Goal: Information Seeking & Learning: Check status

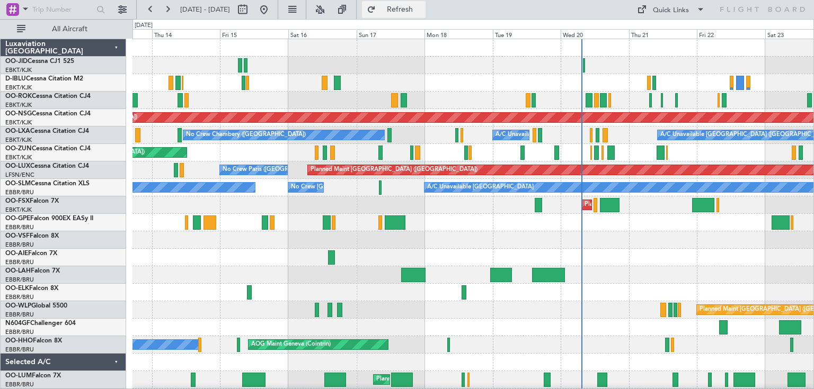
click at [418, 4] on button "Refresh" at bounding box center [394, 9] width 64 height 17
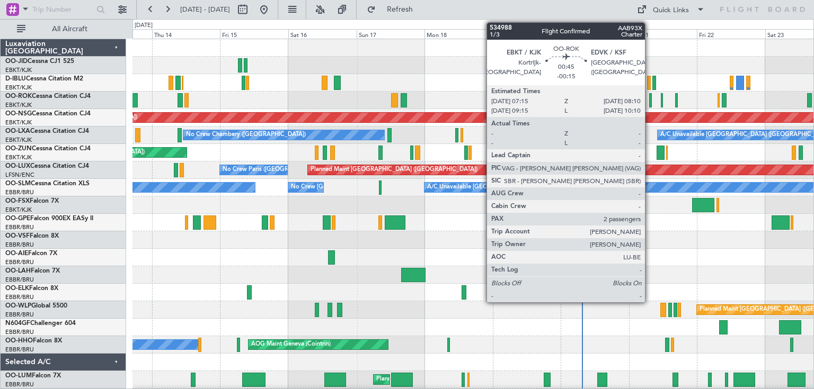
click at [650, 101] on div at bounding box center [650, 100] width 3 height 14
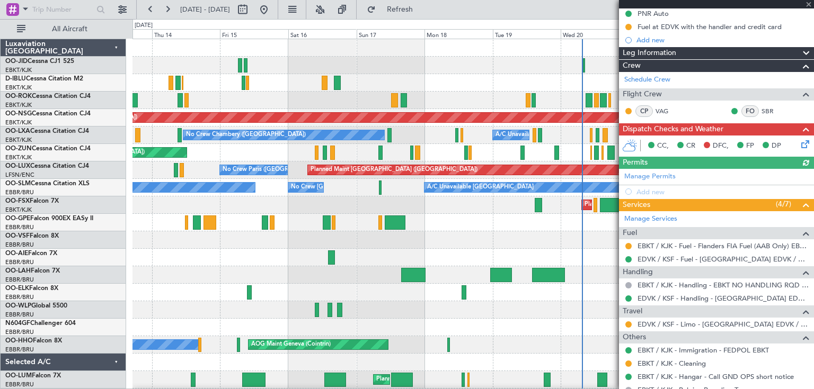
scroll to position [192, 0]
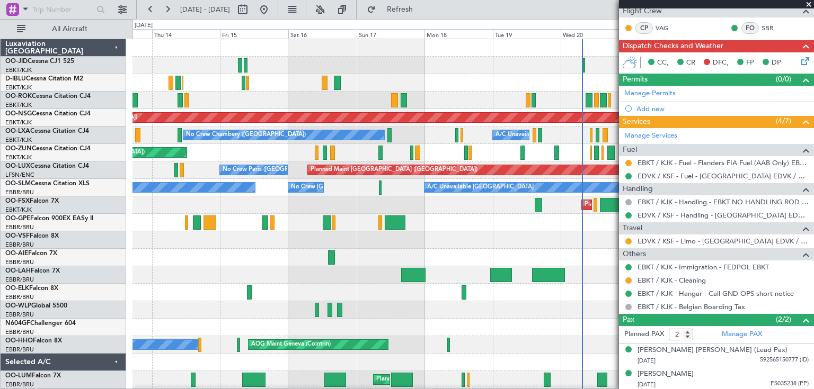
click at [809, 4] on span at bounding box center [808, 5] width 11 height 10
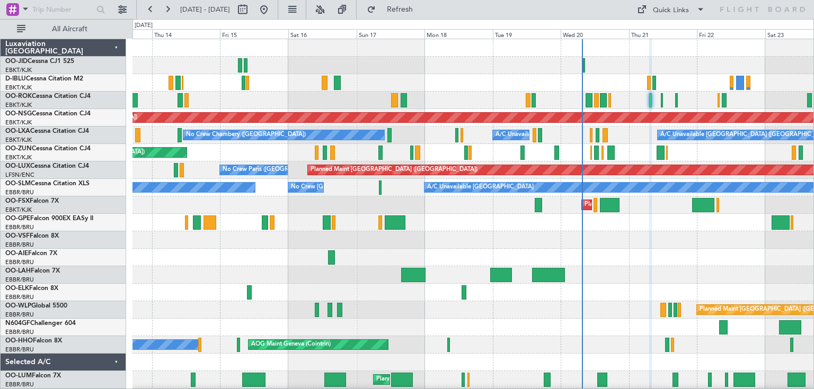
type input "0"
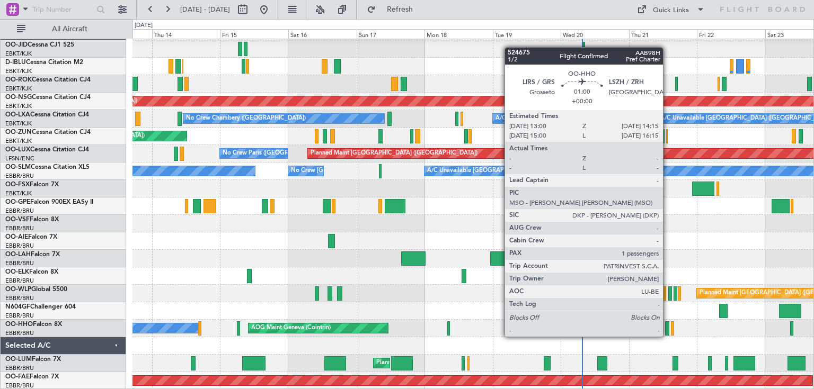
click at [668, 326] on div at bounding box center [667, 329] width 4 height 14
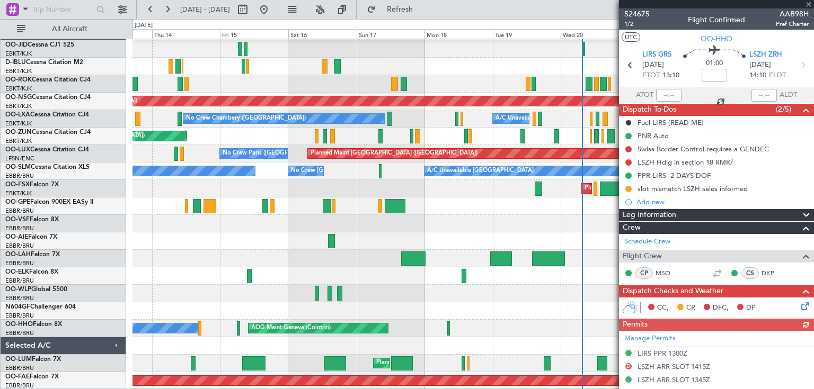
scroll to position [170, 0]
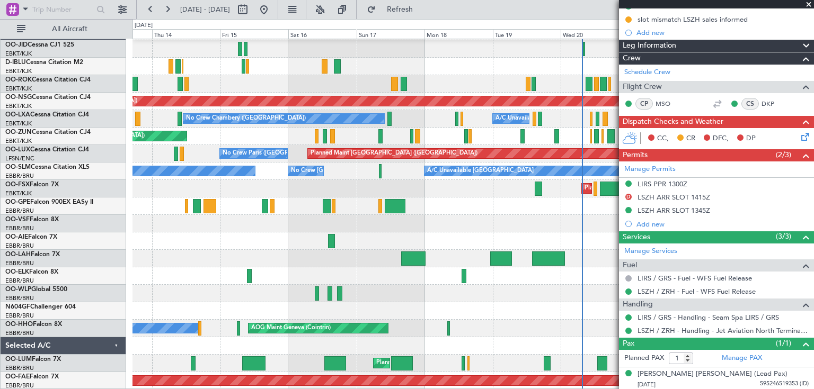
click at [807, 4] on span at bounding box center [808, 5] width 11 height 10
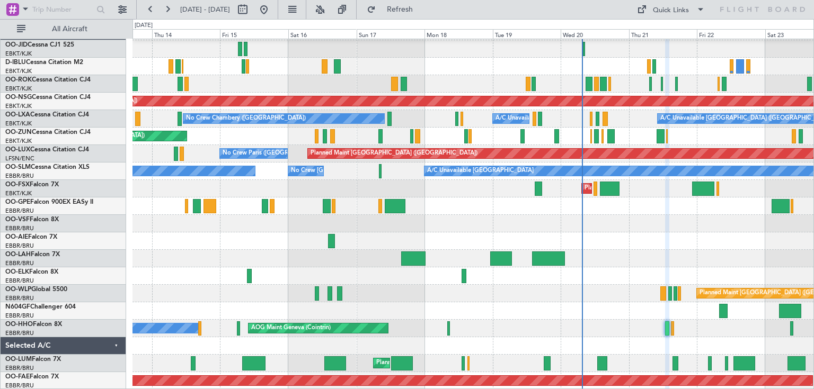
type input "0"
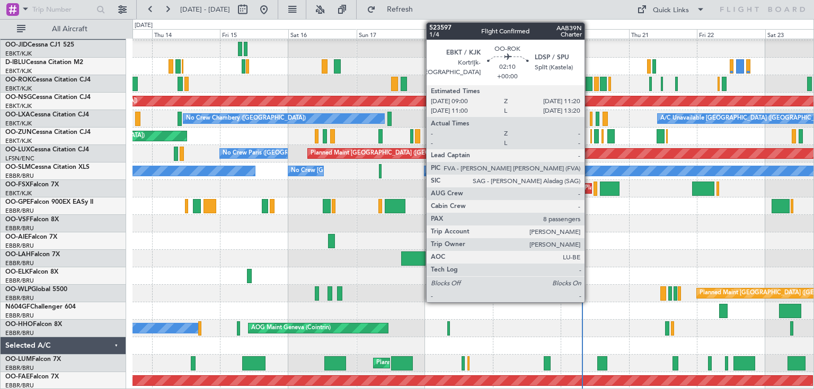
click at [589, 84] on div at bounding box center [588, 84] width 7 height 14
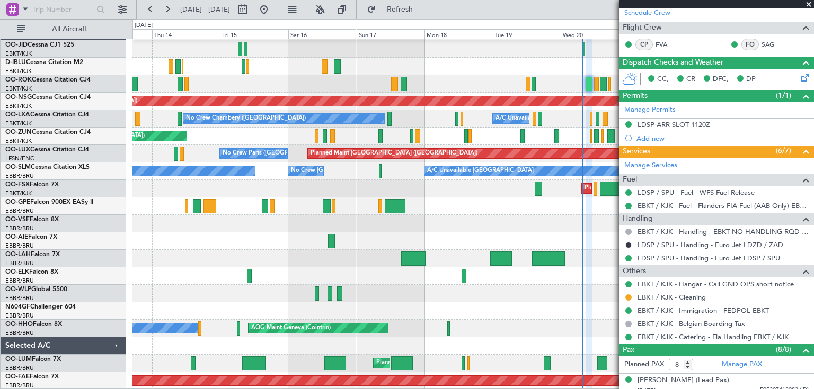
scroll to position [138, 0]
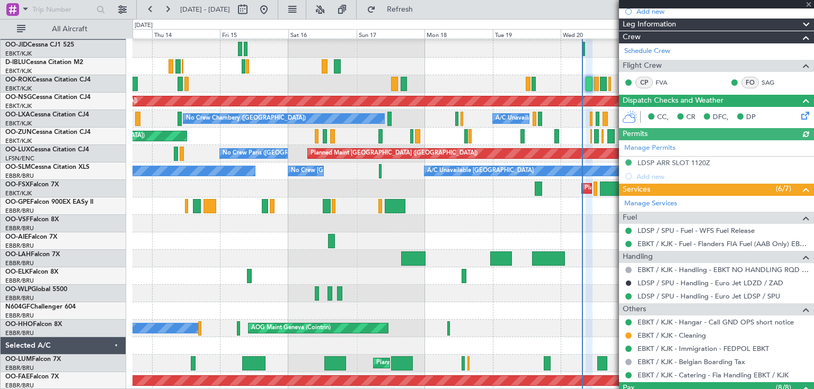
click at [809, 3] on div at bounding box center [716, 4] width 195 height 8
click at [810, 1] on div at bounding box center [716, 4] width 195 height 8
click at [808, 3] on span at bounding box center [808, 5] width 11 height 10
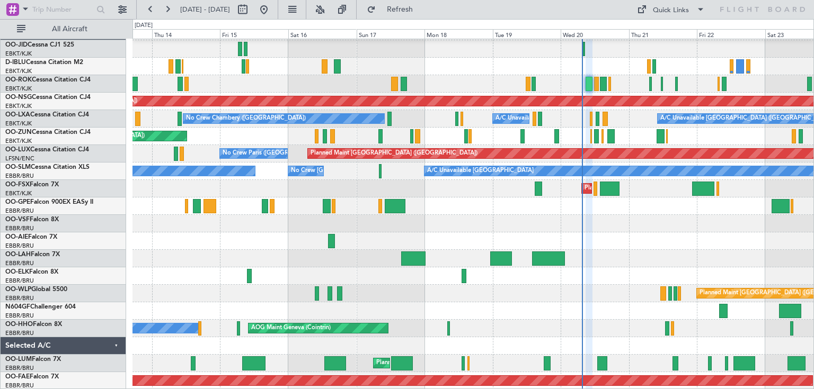
type input "0"
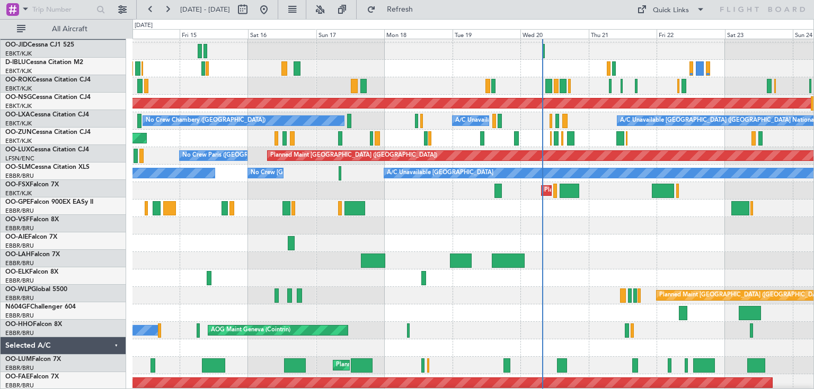
scroll to position [15, 0]
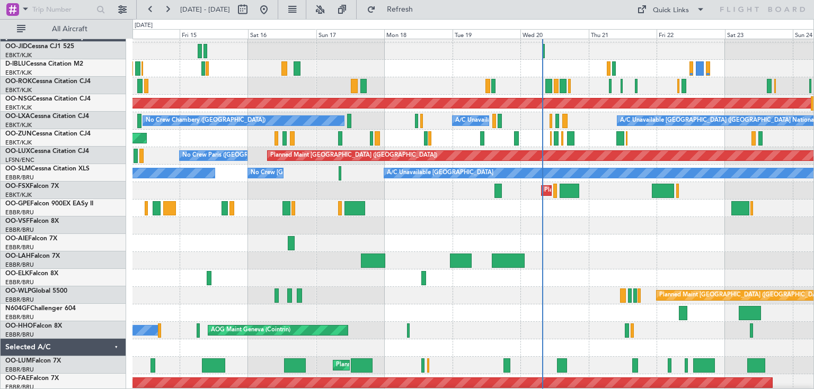
click at [617, 91] on div "Unplanned Maint Kortrijk-Wevelgem Owner Kortrijk-Wevelgem" at bounding box center [472, 85] width 681 height 17
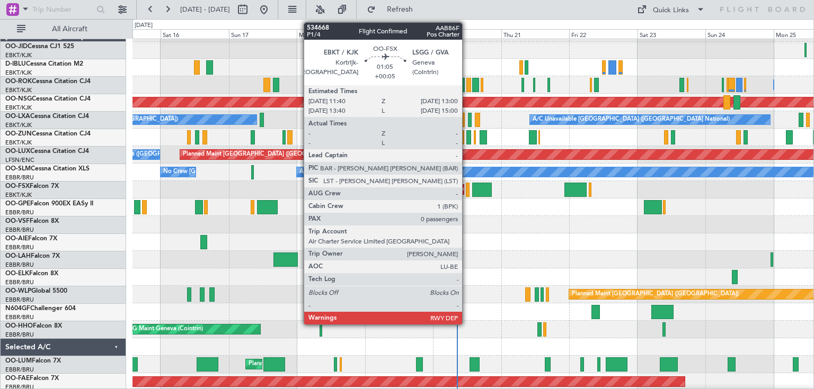
click at [467, 192] on div at bounding box center [468, 190] width 4 height 14
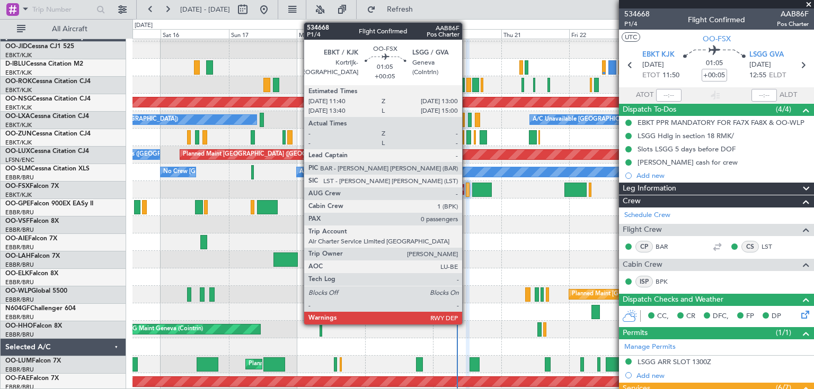
click at [467, 192] on div at bounding box center [468, 190] width 4 height 14
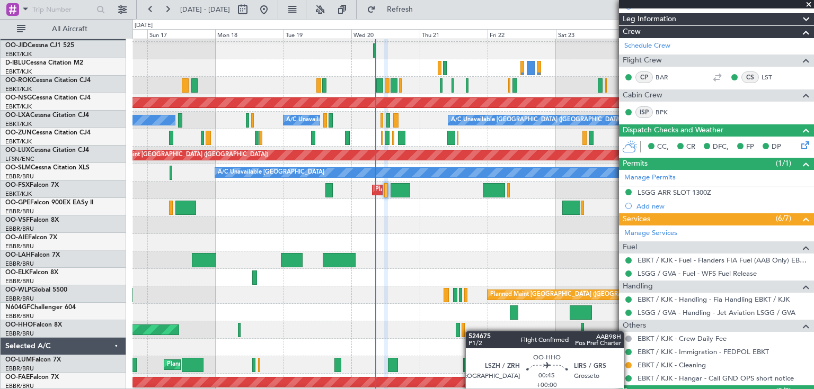
scroll to position [16, 0]
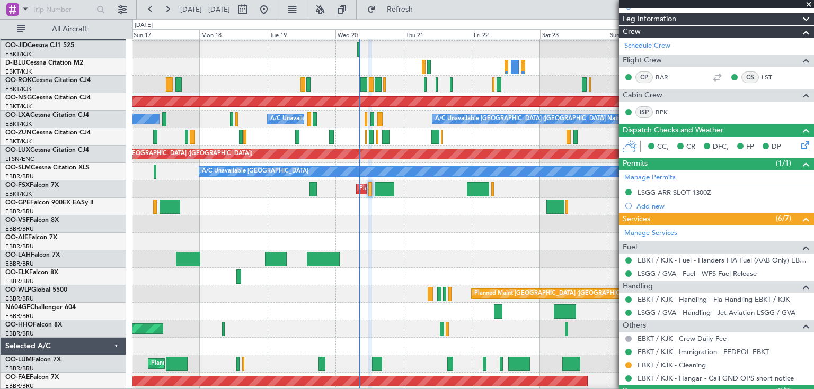
click at [455, 331] on div "AOG Maint Geneva (Cointrin) A/C Unavailable Geneva (Cointrin)" at bounding box center [472, 329] width 681 height 17
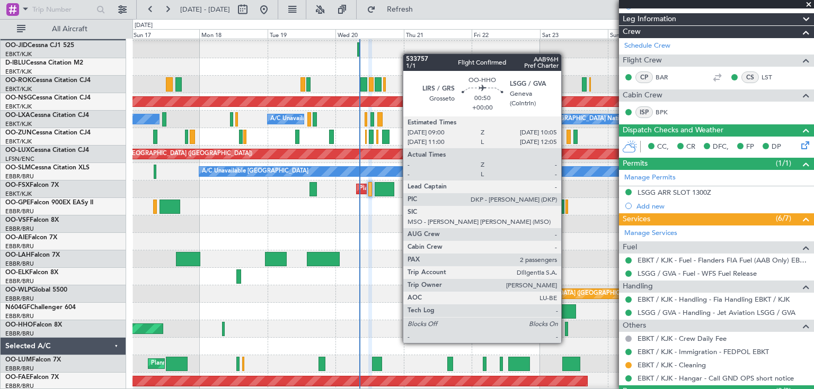
click at [566, 333] on div at bounding box center [566, 329] width 3 height 14
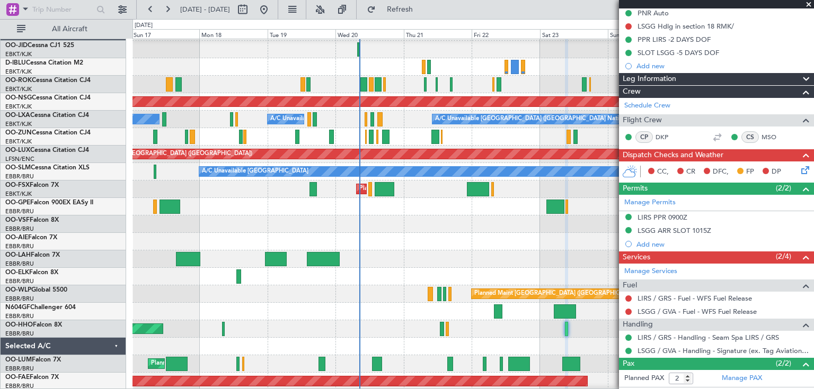
scroll to position [167, 0]
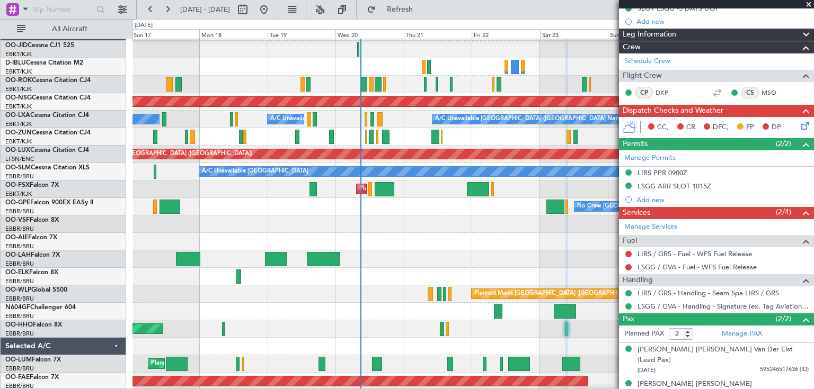
click at [310, 195] on div "Planned Maint Kortrijk-[GEOGRAPHIC_DATA]" at bounding box center [472, 189] width 681 height 17
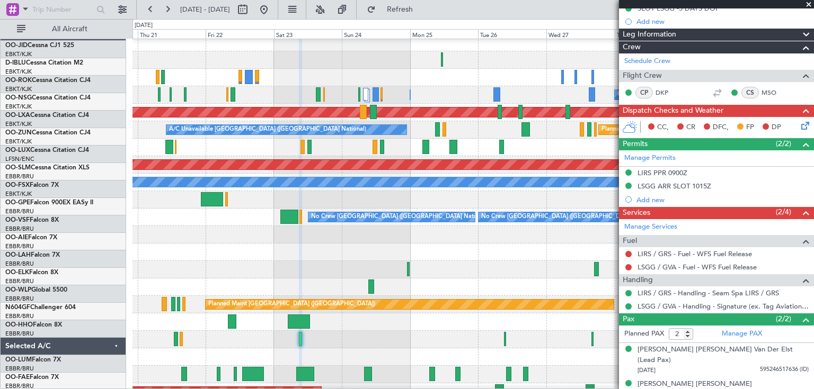
scroll to position [5, 0]
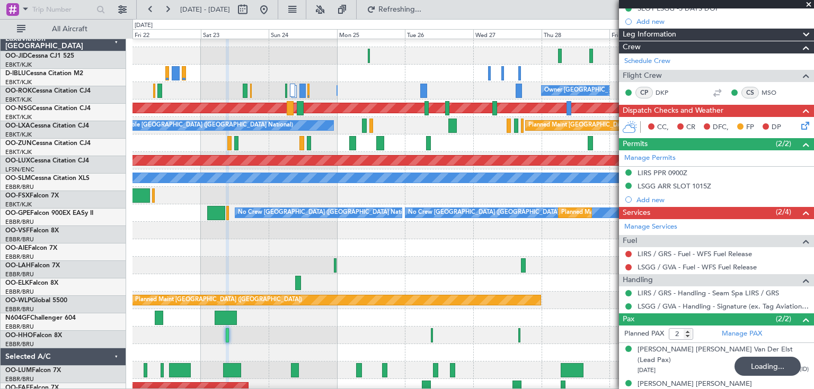
click at [426, 191] on div "Planned Maint Kortrijk-[GEOGRAPHIC_DATA]" at bounding box center [472, 195] width 681 height 17
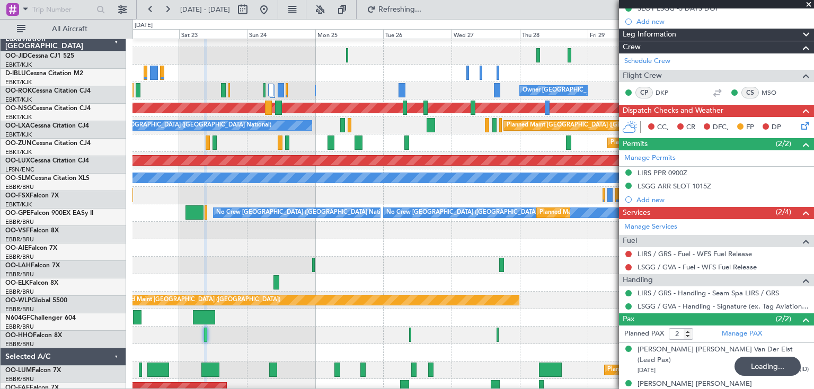
scroll to position [10, 0]
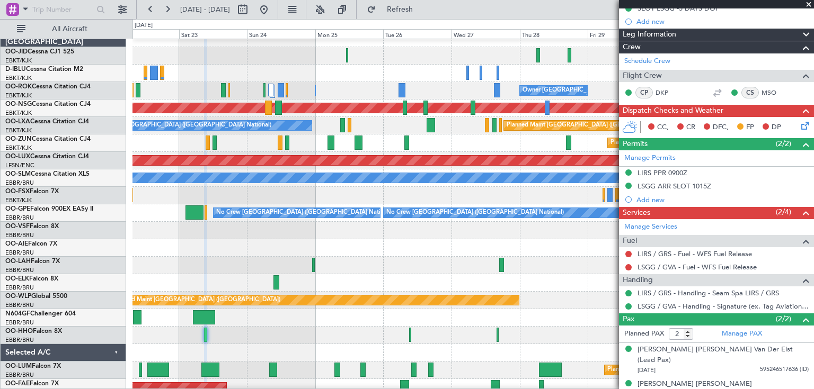
click at [418, 146] on div "Planned Maint Kortrijk-[GEOGRAPHIC_DATA]" at bounding box center [472, 143] width 681 height 17
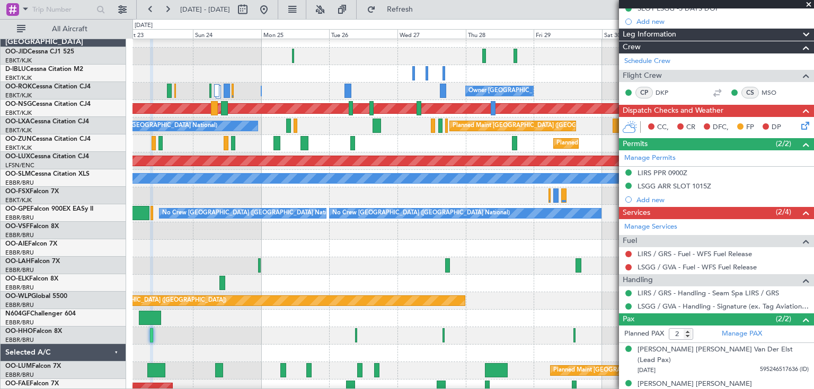
scroll to position [9, 0]
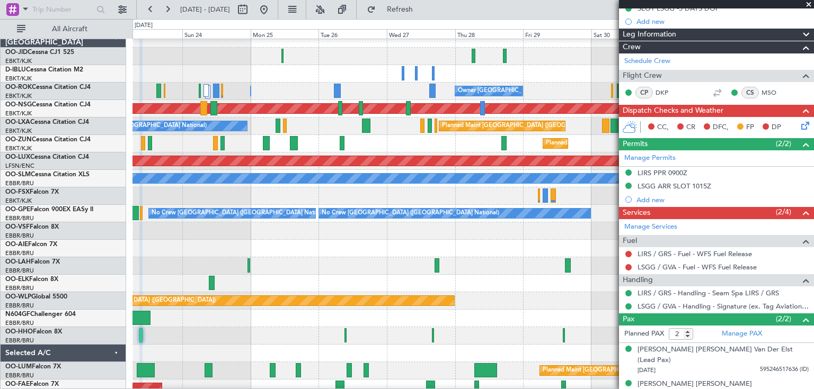
click at [424, 141] on div "Planned Maint Kortrijk-[GEOGRAPHIC_DATA]" at bounding box center [472, 143] width 681 height 17
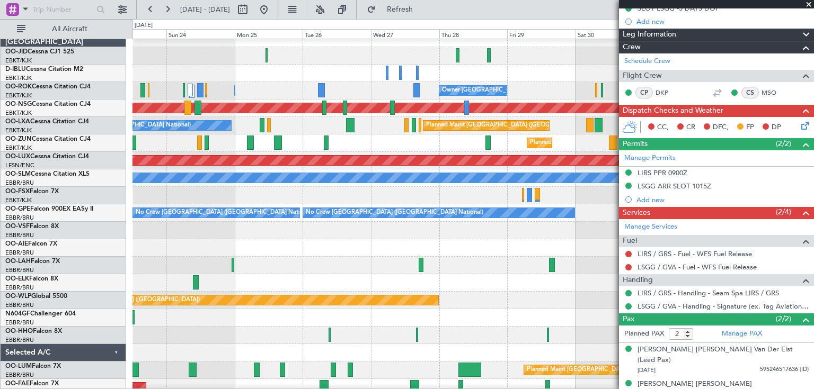
click at [387, 140] on div "Planned Maint Kortrijk-[GEOGRAPHIC_DATA]" at bounding box center [472, 143] width 681 height 17
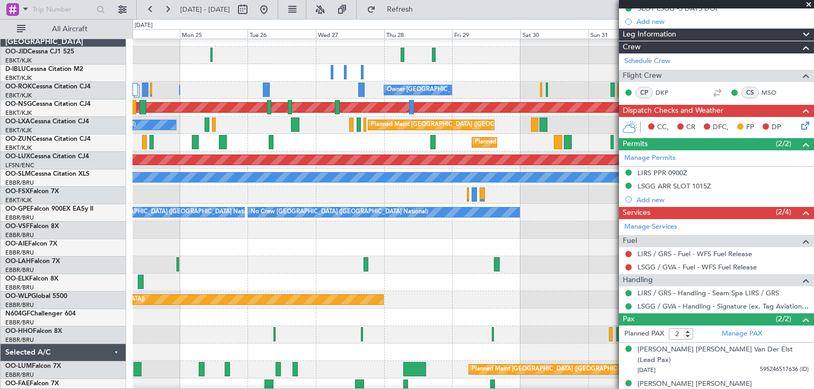
scroll to position [10, 0]
click at [324, 134] on div "Planned Maint Kortrijk-[GEOGRAPHIC_DATA]" at bounding box center [472, 142] width 681 height 17
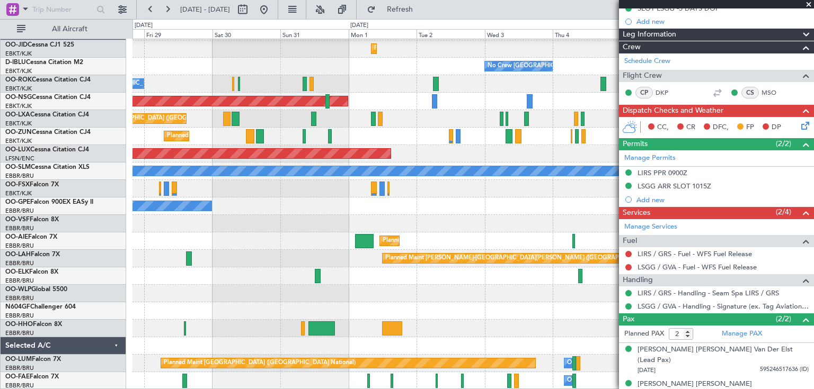
scroll to position [16, 0]
click at [290, 122] on div "Planned Maint Brussels (Brussels National) Planned Maint Kortrijk-Wevelgem" at bounding box center [472, 118] width 681 height 17
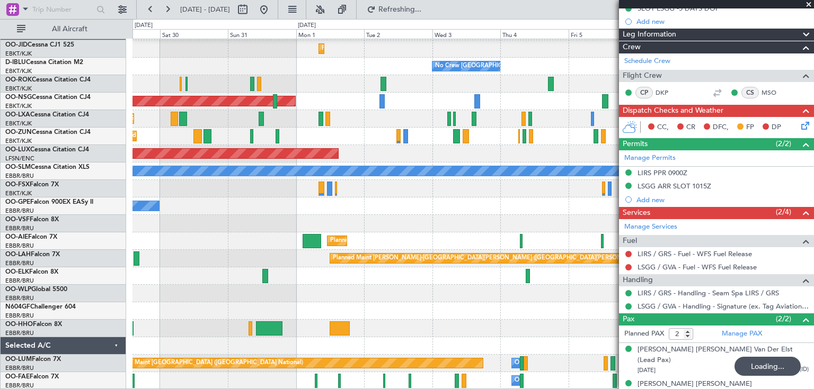
click at [322, 123] on div "Planned Maint Brussels (Brussels National) Planned Maint Kortrijk-Wevelgem" at bounding box center [472, 118] width 681 height 17
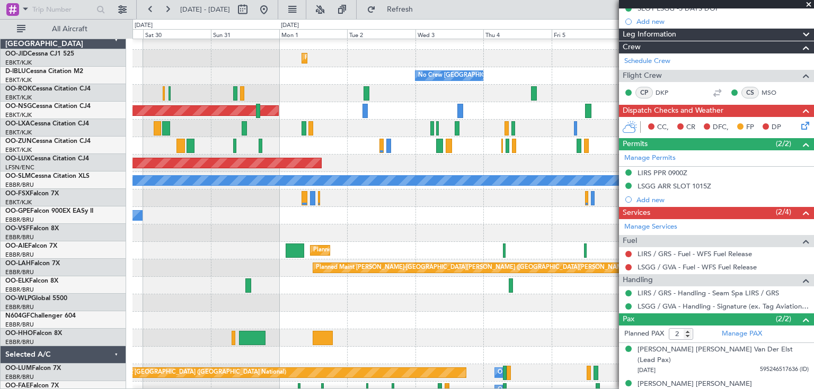
click at [378, 102] on div "Planned Maint [GEOGRAPHIC_DATA] ([GEOGRAPHIC_DATA])" at bounding box center [472, 110] width 681 height 17
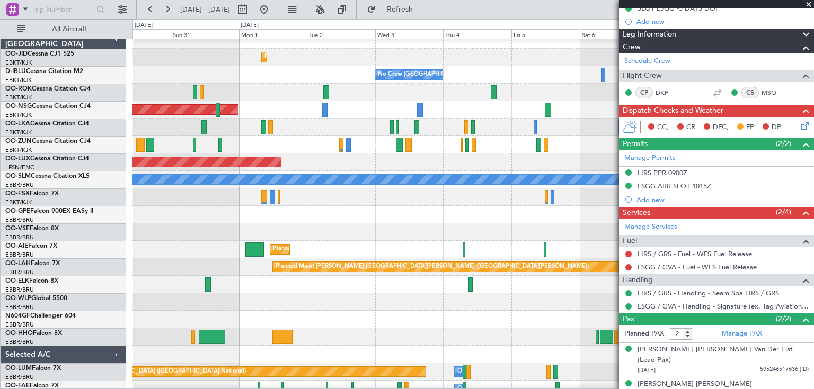
scroll to position [8, 0]
click at [420, 136] on div "Planned Maint Kortrijk-[GEOGRAPHIC_DATA]" at bounding box center [472, 144] width 681 height 17
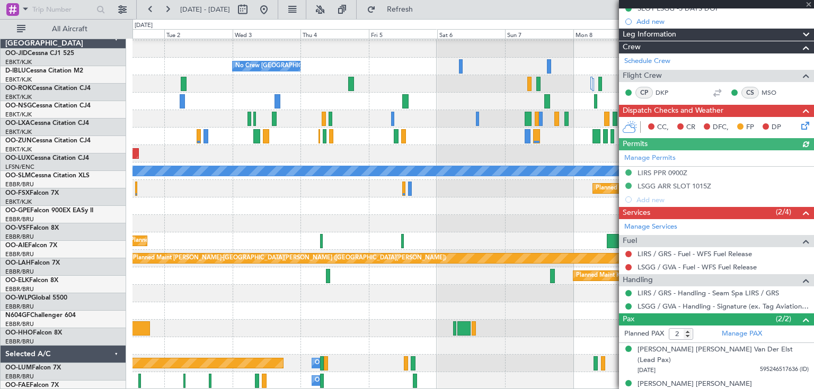
scroll to position [16, 0]
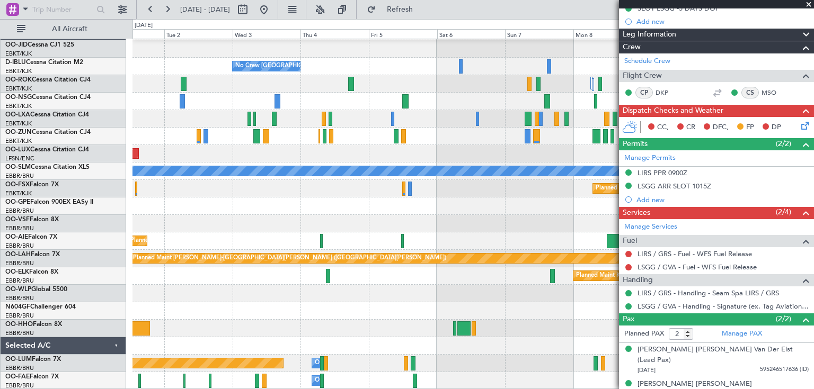
click at [809, 3] on span at bounding box center [808, 5] width 11 height 10
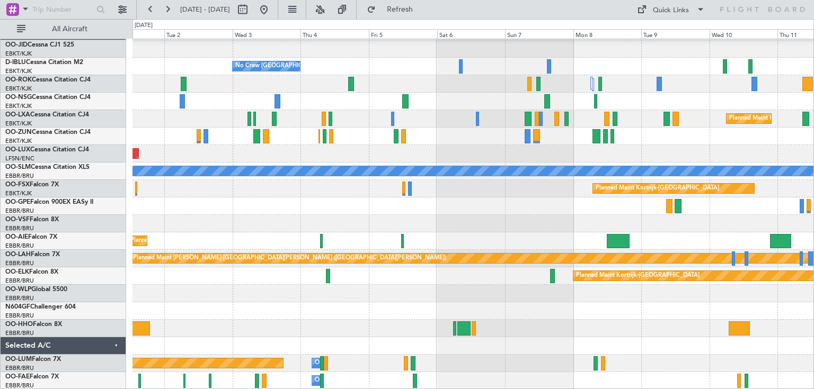
type input "0"
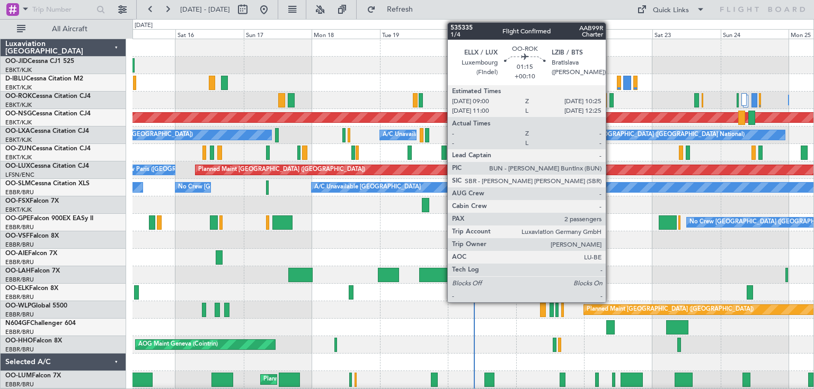
click at [610, 100] on div at bounding box center [611, 100] width 4 height 14
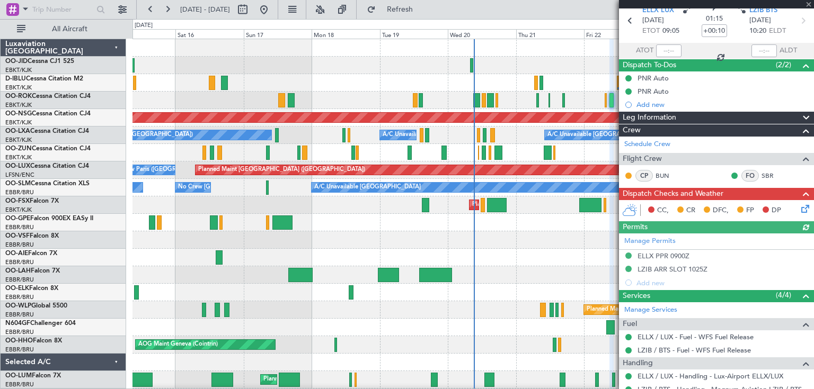
scroll to position [166, 0]
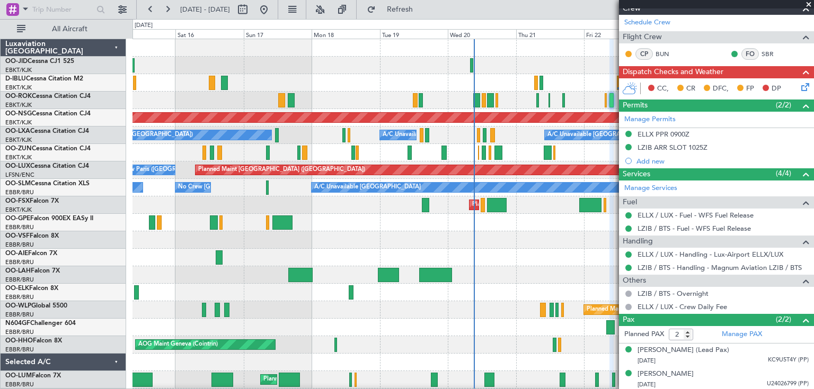
click at [808, 1] on span at bounding box center [808, 5] width 11 height 10
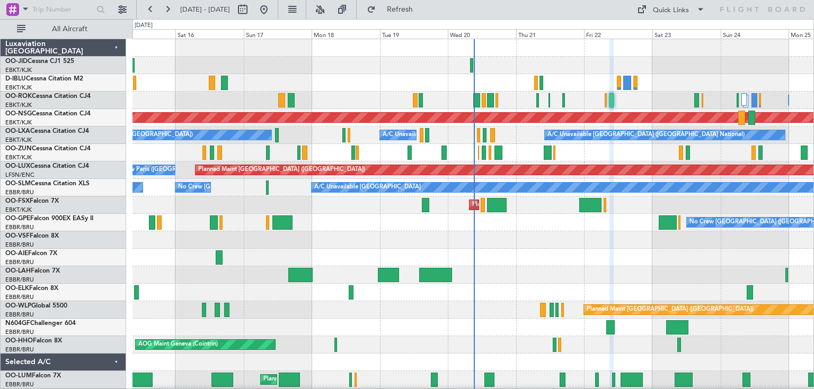
type input "0"
click at [484, 144] on div "Unplanned Maint [GEOGRAPHIC_DATA] ([GEOGRAPHIC_DATA])" at bounding box center [472, 152] width 681 height 17
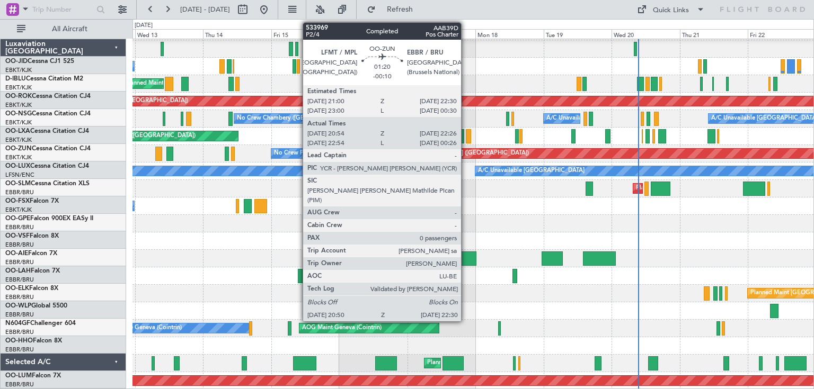
scroll to position [16, 0]
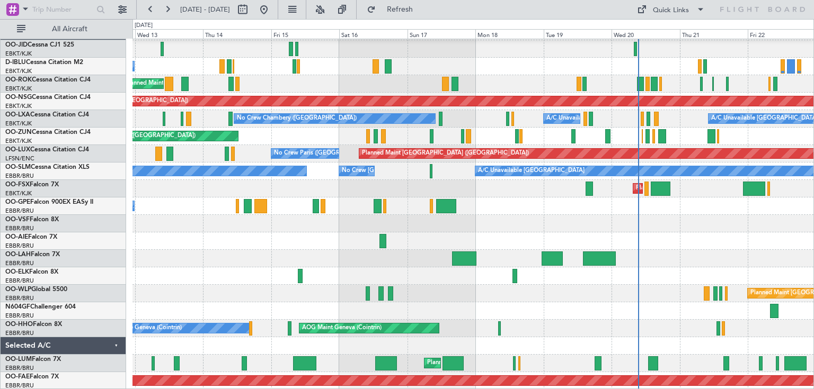
click at [483, 140] on div "Unplanned Maint [GEOGRAPHIC_DATA] ([GEOGRAPHIC_DATA])" at bounding box center [472, 136] width 681 height 17
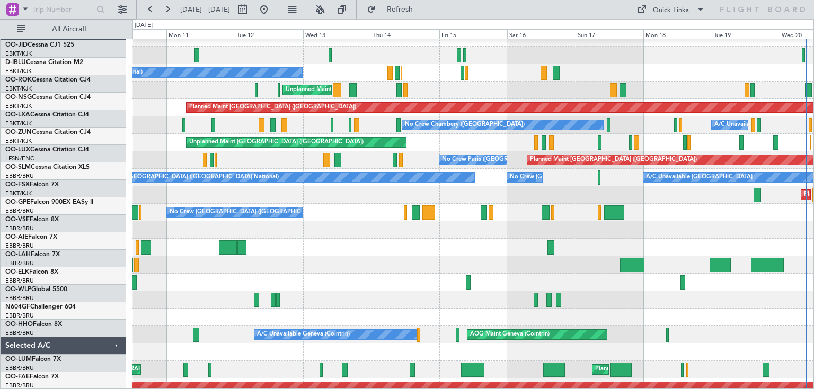
scroll to position [10, 0]
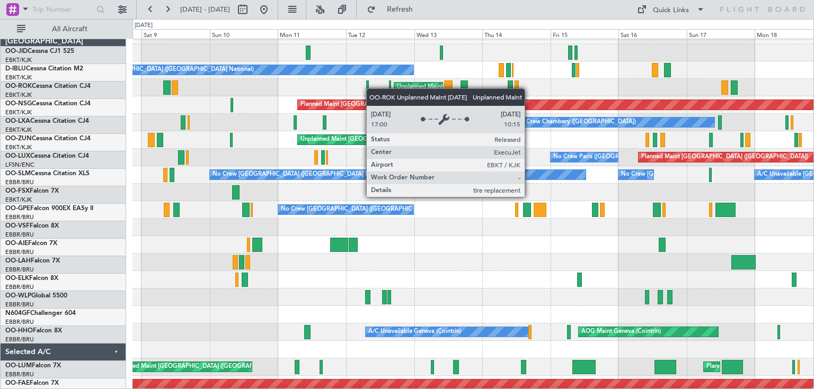
click at [413, 90] on div "Unplanned Maint [GEOGRAPHIC_DATA]-[GEOGRAPHIC_DATA]" at bounding box center [472, 87] width 681 height 17
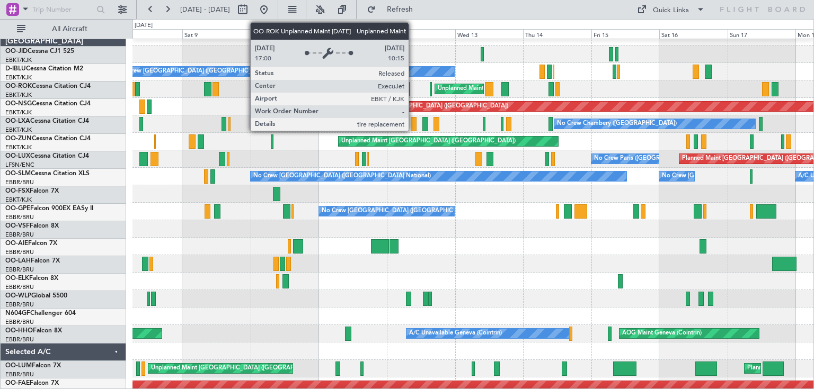
scroll to position [11, 0]
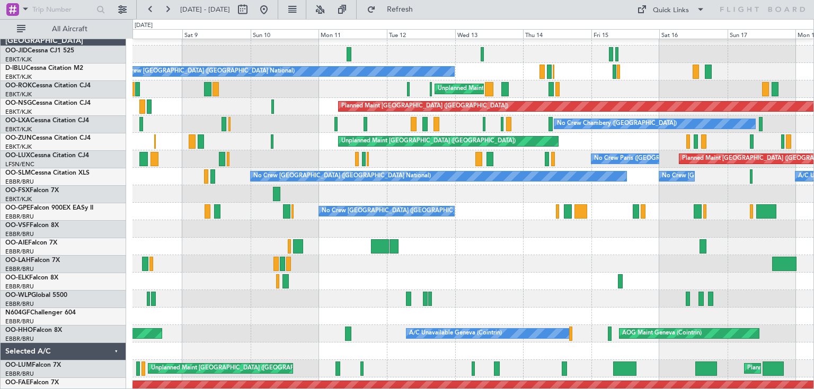
click at [300, 93] on div "Unplanned Maint [GEOGRAPHIC_DATA]-[GEOGRAPHIC_DATA]" at bounding box center [472, 89] width 681 height 17
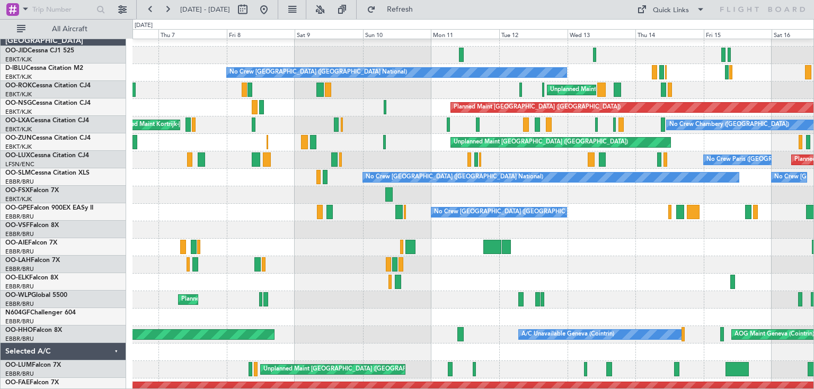
scroll to position [10, 0]
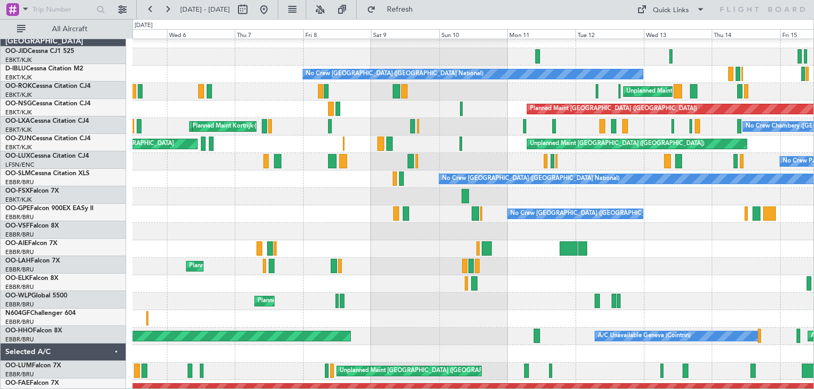
click at [394, 92] on div "Unplanned Maint [GEOGRAPHIC_DATA]-[GEOGRAPHIC_DATA]" at bounding box center [472, 91] width 681 height 17
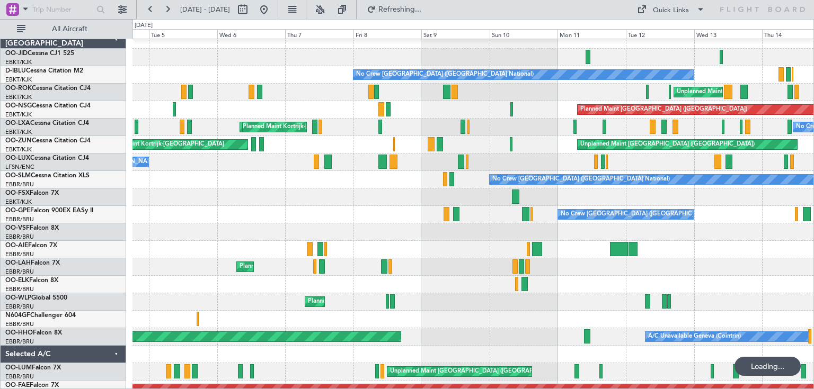
click at [232, 133] on div "No Crew Chambery ([GEOGRAPHIC_DATA]) Planned Maint [GEOGRAPHIC_DATA]-[GEOGRAPHI…" at bounding box center [472, 127] width 681 height 17
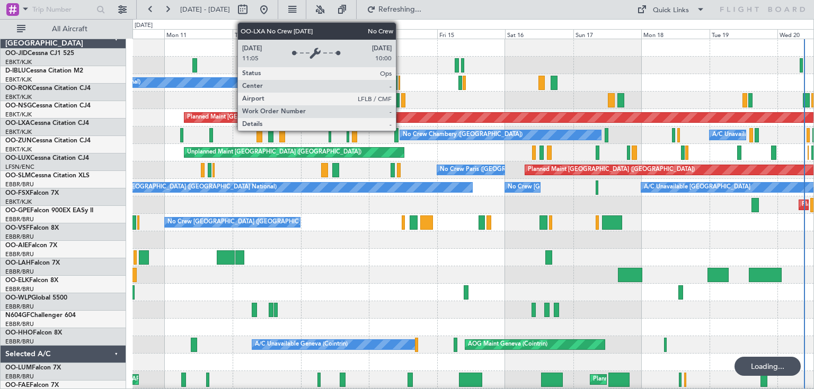
scroll to position [0, 0]
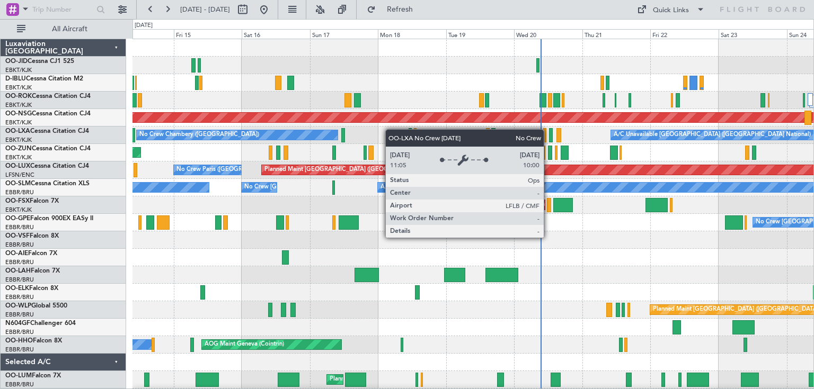
click at [356, 131] on div "No Crew [GEOGRAPHIC_DATA] ([GEOGRAPHIC_DATA] National) Unplanned Maint [GEOGRAP…" at bounding box center [472, 222] width 681 height 367
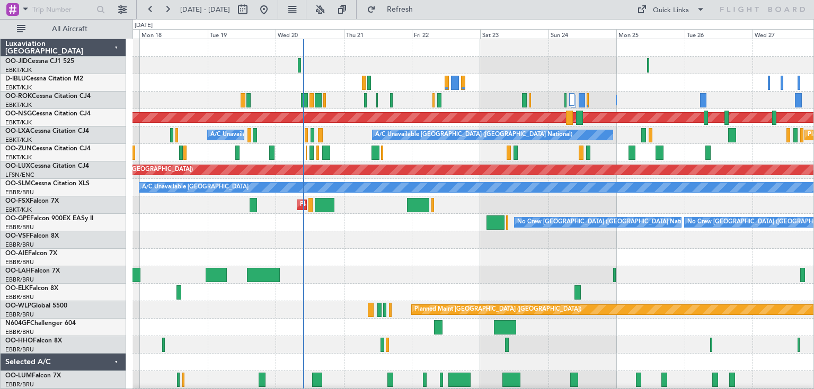
click at [361, 263] on div at bounding box center [472, 257] width 681 height 17
